Goal: Task Accomplishment & Management: Manage account settings

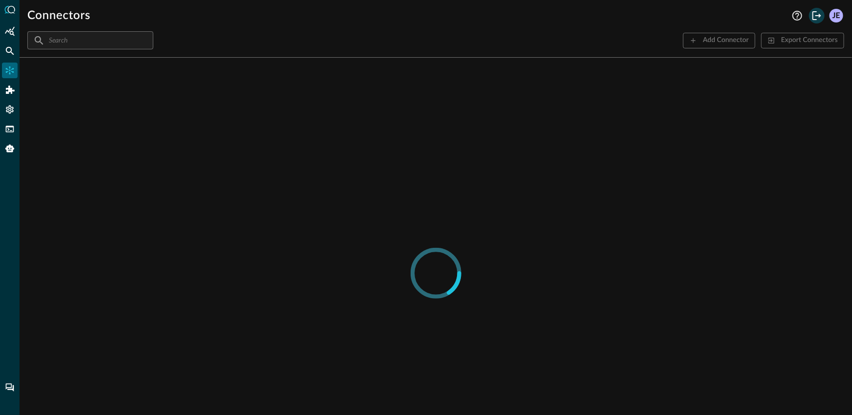
click at [817, 17] on icon "Logout" at bounding box center [817, 16] width 12 height 12
